Goal: Task Accomplishment & Management: Manage account settings

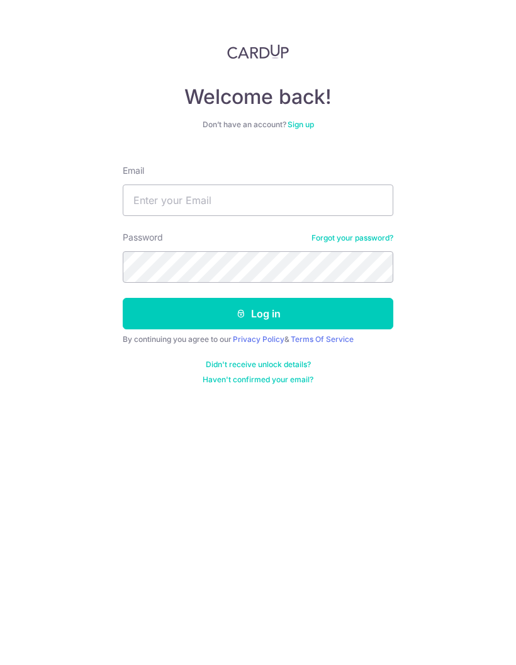
click at [316, 205] on input "Email" at bounding box center [258, 199] width 271 height 31
click at [155, 208] on input "Email" at bounding box center [258, 199] width 271 height 31
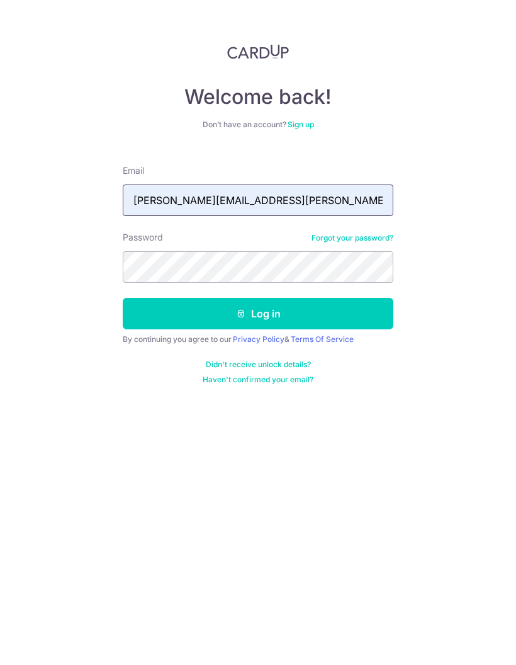
click at [177, 191] on input "[PERSON_NAME][EMAIL_ADDRESS][PERSON_NAME][DOMAIN_NAME]" at bounding box center [258, 199] width 271 height 31
type input "[EMAIL_ADDRESS][DOMAIN_NAME]"
